Goal: Use online tool/utility

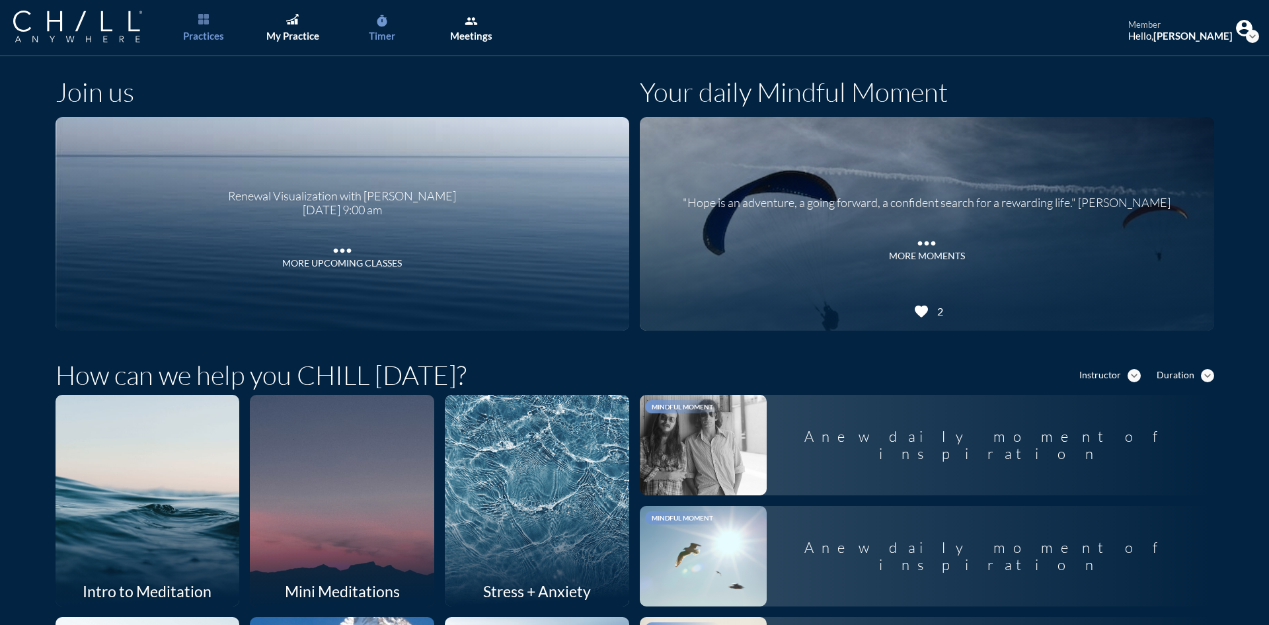
click at [385, 40] on div "Timer" at bounding box center [382, 36] width 26 height 12
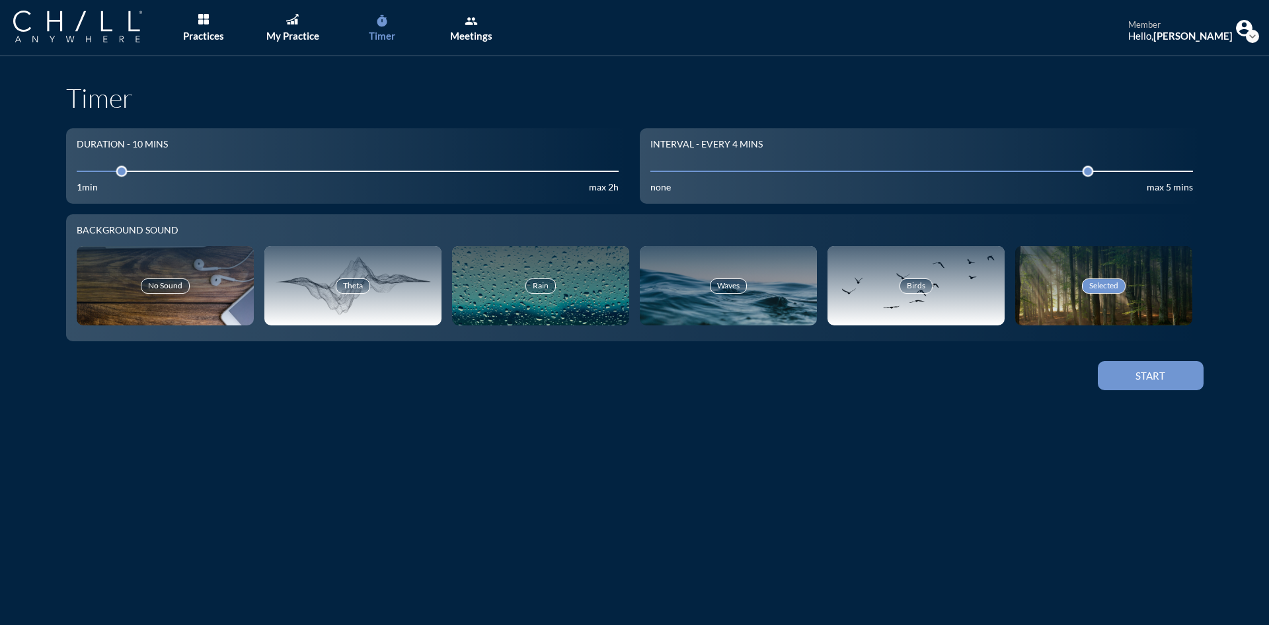
click at [1139, 360] on div "Start" at bounding box center [635, 375] width 1138 height 37
click at [1163, 383] on button "Start" at bounding box center [1151, 375] width 106 height 29
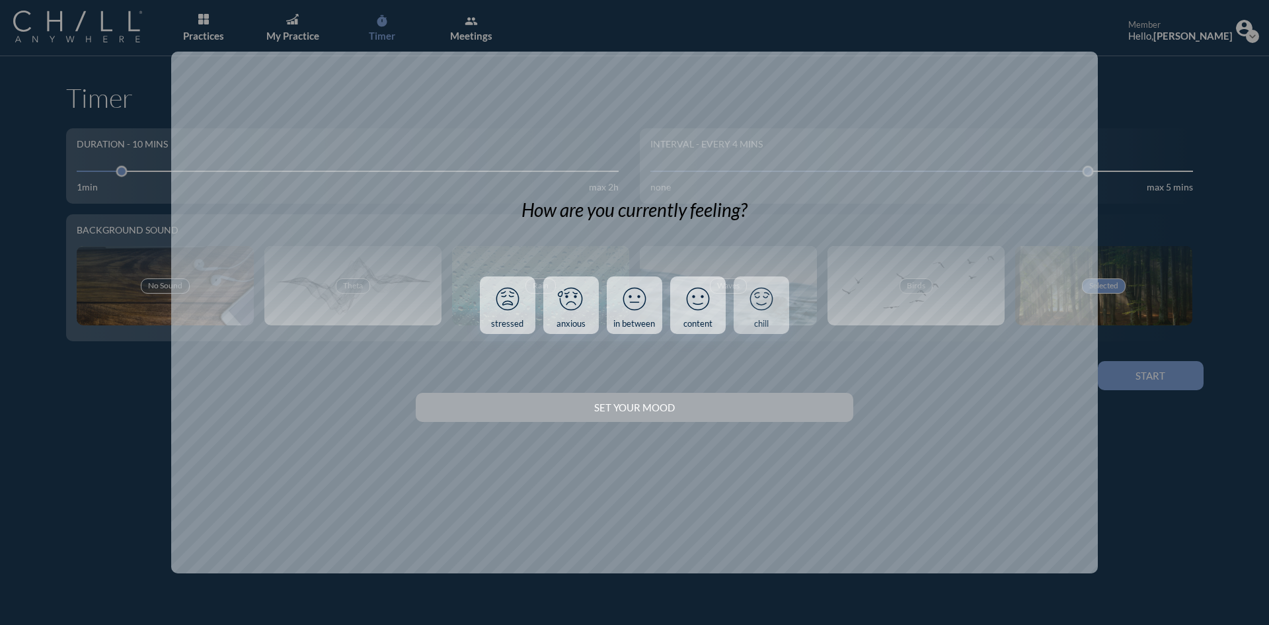
click at [745, 309] on icon at bounding box center [761, 299] width 34 height 34
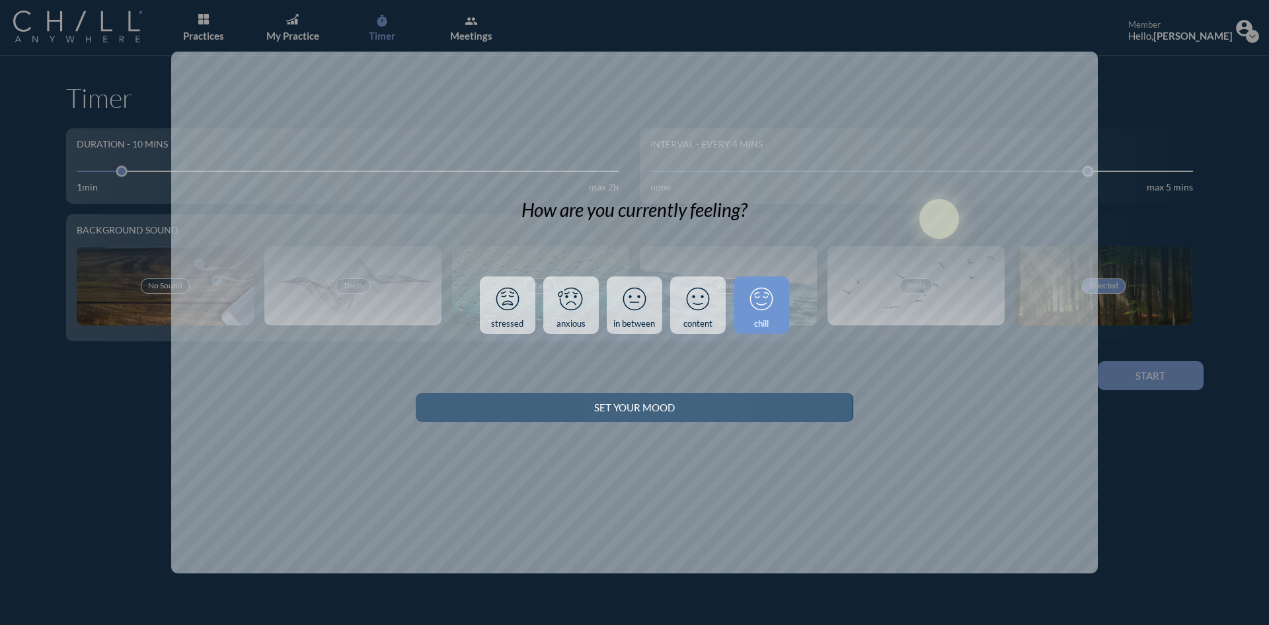
click at [773, 405] on div "Set your Mood" at bounding box center [634, 407] width 391 height 12
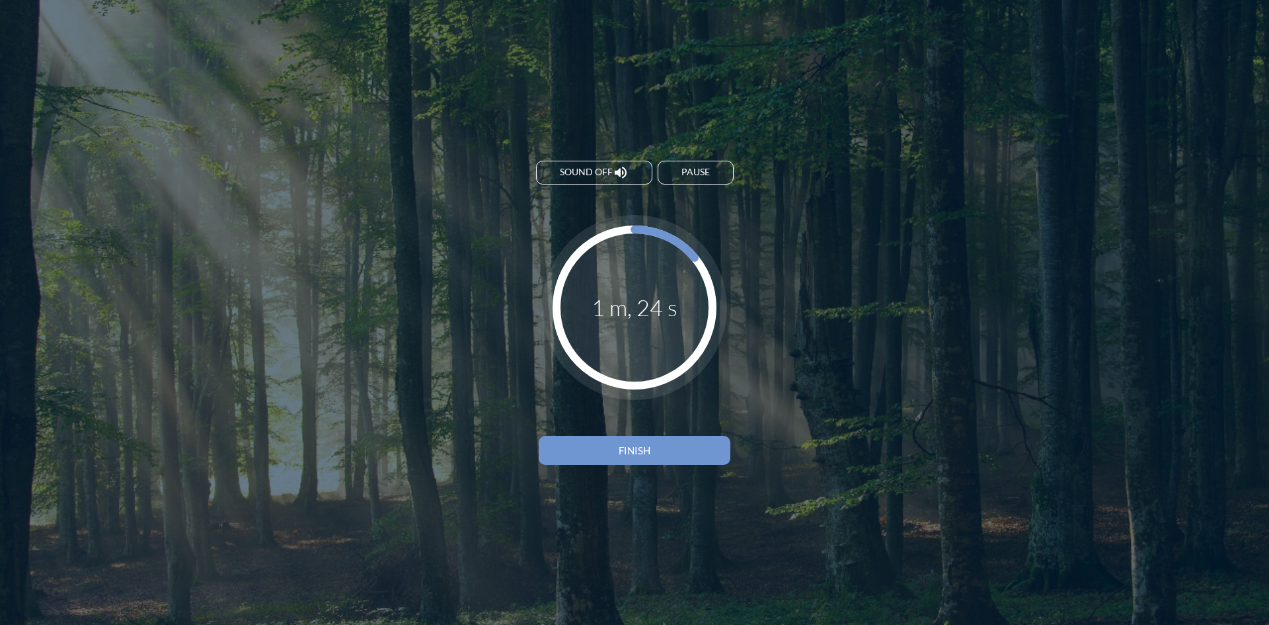
click at [686, 455] on div "Finish" at bounding box center [634, 450] width 145 height 12
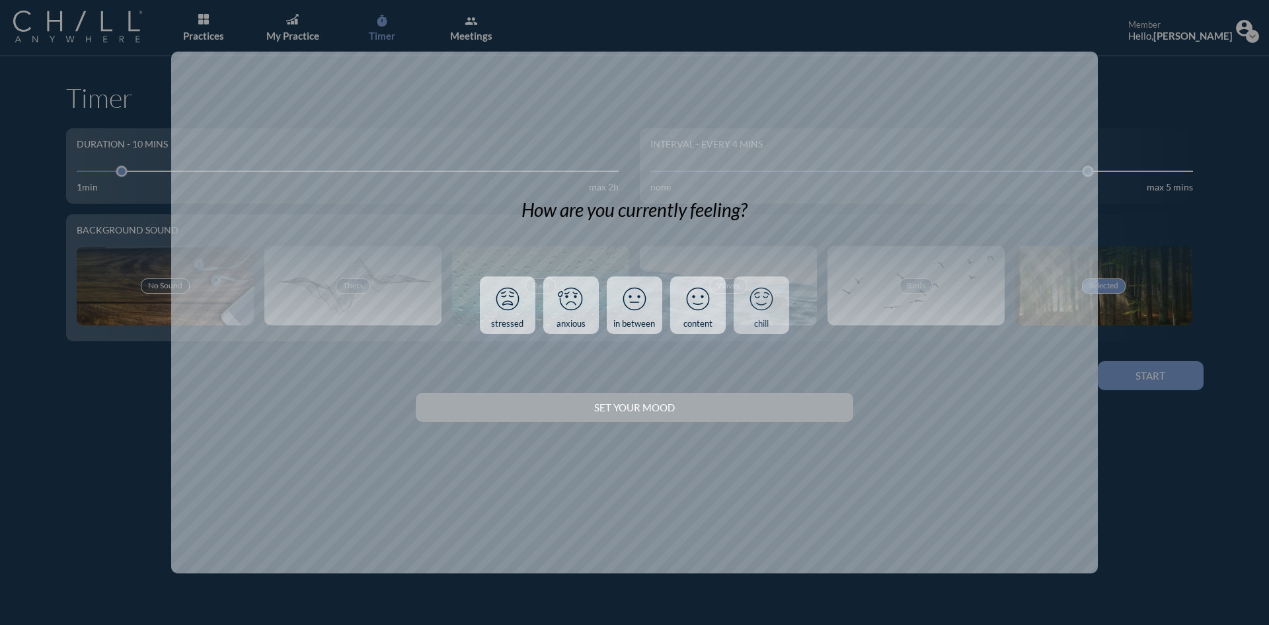
click at [768, 329] on link "chill" at bounding box center [762, 305] width 56 height 58
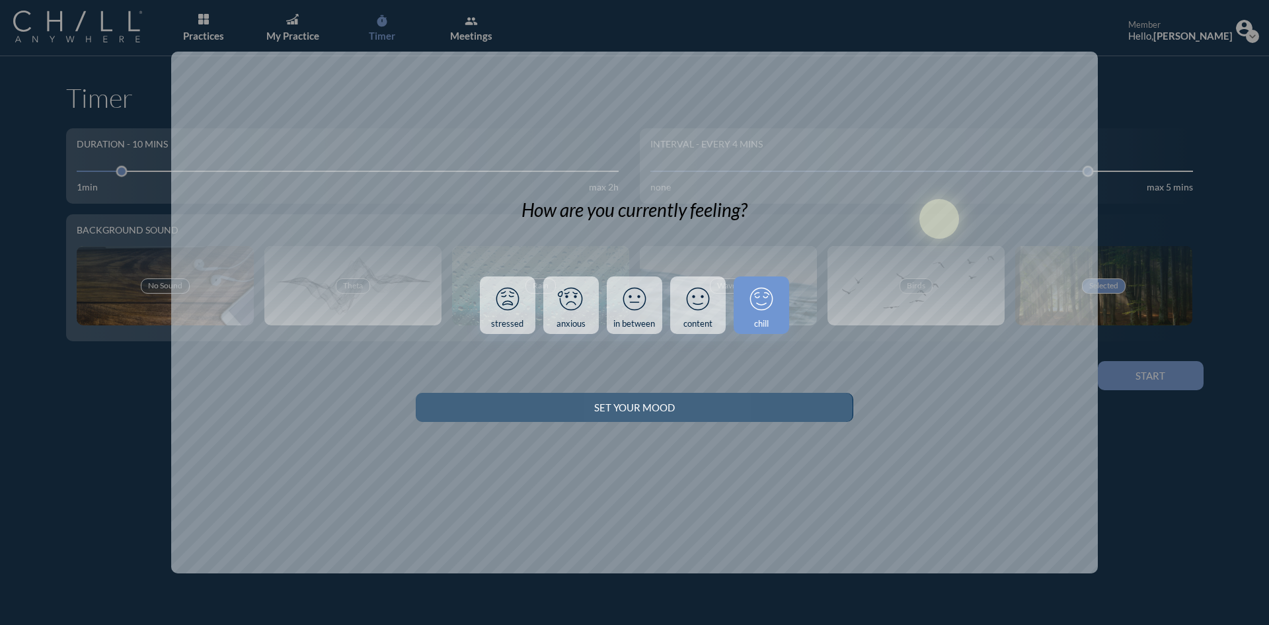
click at [592, 400] on button "Set your Mood" at bounding box center [634, 407] width 437 height 29
